Goal: Navigation & Orientation: Find specific page/section

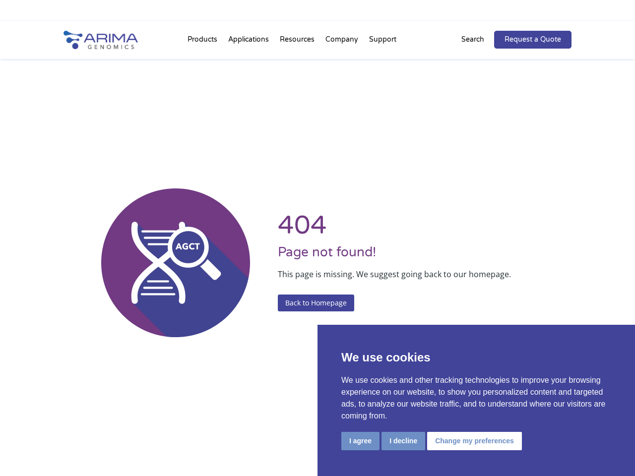
click at [317, 29] on li "Resources Resource Library Documentation Publications Literature Videos Blog Bi…" at bounding box center [297, 42] width 46 height 34
click at [360, 441] on button "I agree" at bounding box center [360, 441] width 38 height 18
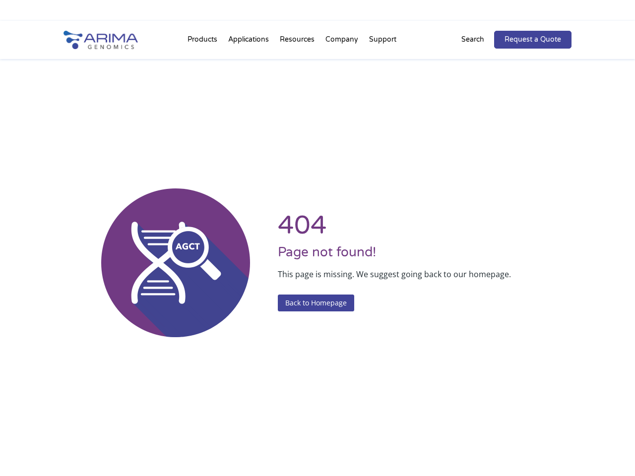
click at [403, 441] on div "404 Page not found! This page is missing. We suggest going back to our homepage…" at bounding box center [317, 263] width 508 height 476
click at [473, 441] on div "404 Page not found! This page is missing. We suggest going back to our homepage…" at bounding box center [317, 263] width 508 height 476
click at [317, 40] on li "Resources Resource Library Documentation Publications Literature Videos Blog Bi…" at bounding box center [297, 42] width 46 height 34
click at [203, 42] on li "Products Clinical Services Aventa FusionPlus Aventa [MEDICAL_DATA] Research Pro…" at bounding box center [202, 42] width 41 height 34
click at [298, 42] on li "Resources Resource Library Documentation Publications Literature Videos Blog Bi…" at bounding box center [297, 42] width 46 height 34
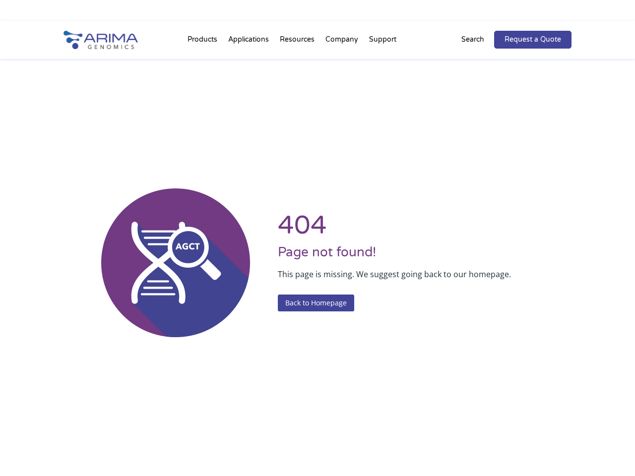
click at [342, 42] on li "Company About + Team Careers Events Press + News" at bounding box center [342, 42] width 44 height 34
click at [382, 42] on li "Support FAQs Contact Us" at bounding box center [383, 42] width 38 height 34
click at [479, 40] on p "Search" at bounding box center [472, 39] width 23 height 13
